Goal: Task Accomplishment & Management: Manage account settings

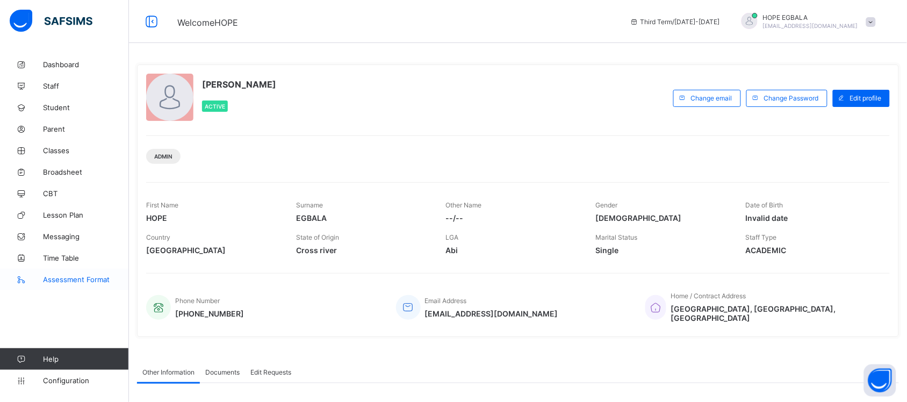
click at [63, 283] on span "Assessment Format" at bounding box center [86, 279] width 86 height 9
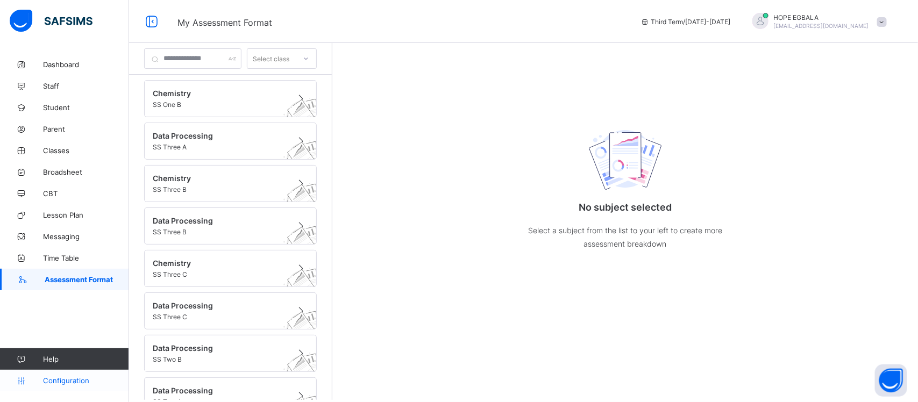
click at [52, 382] on span "Configuration" at bounding box center [85, 380] width 85 height 9
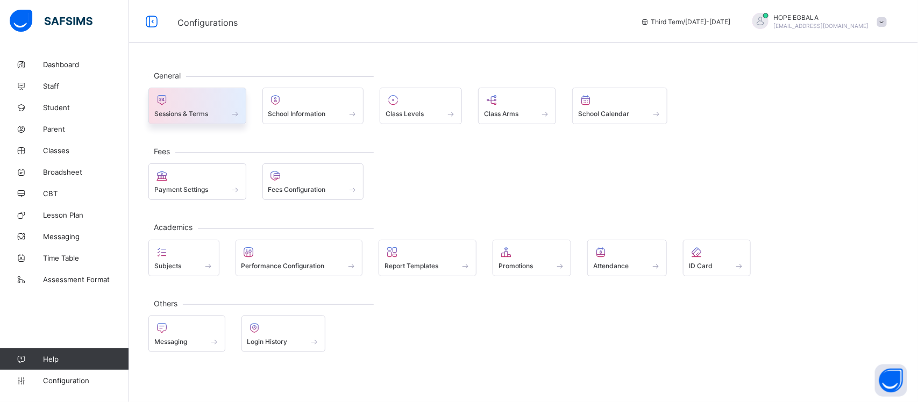
click at [227, 118] on div "Sessions & Terms" at bounding box center [197, 113] width 86 height 9
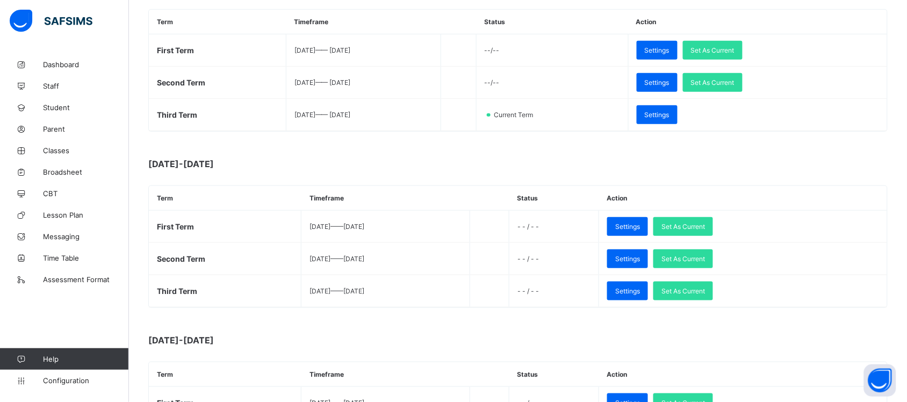
scroll to position [207, 0]
